Goal: Find specific page/section: Find specific page/section

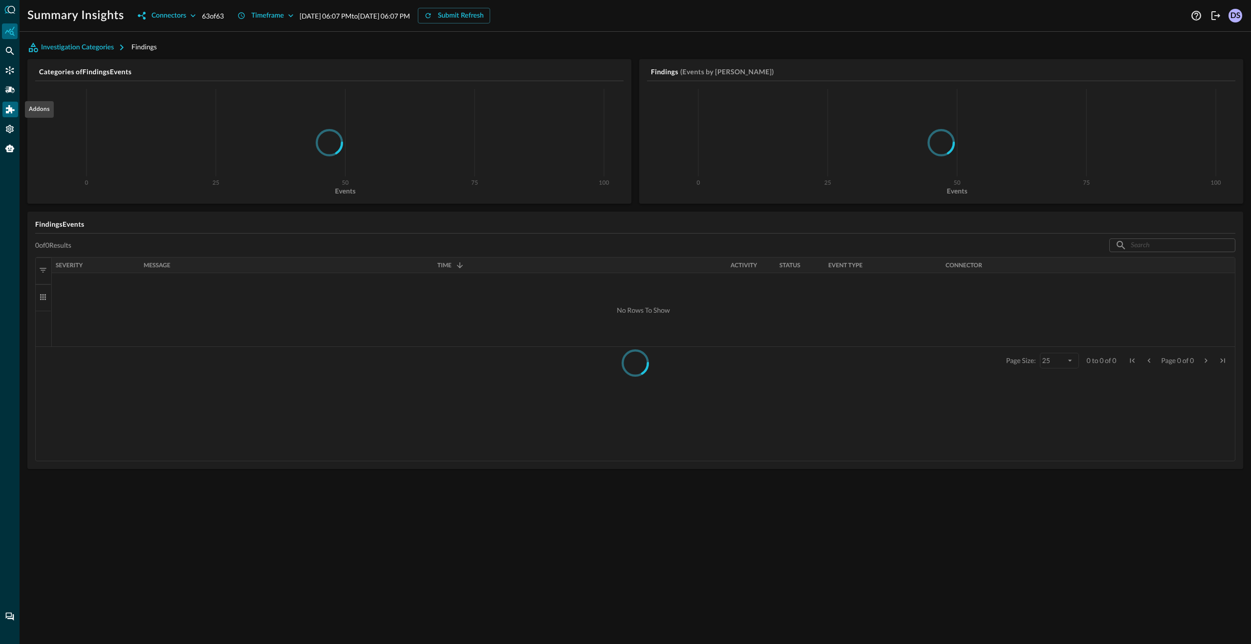
click at [8, 106] on icon "Addons" at bounding box center [10, 109] width 9 height 8
click at [52, 96] on p "Splunk Application" at bounding box center [68, 95] width 60 height 10
